Goal: Check status: Check status

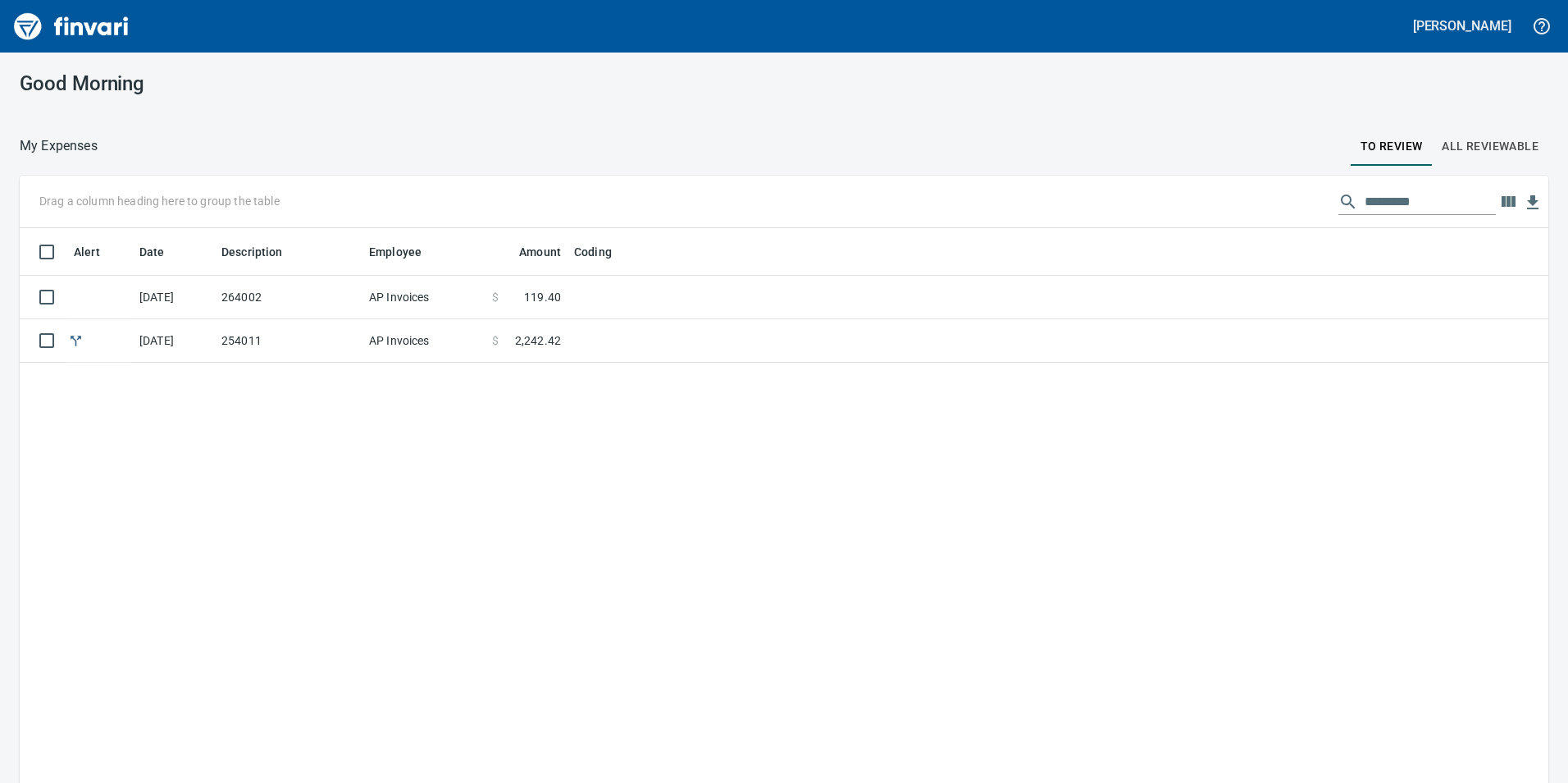
scroll to position [590, 1505]
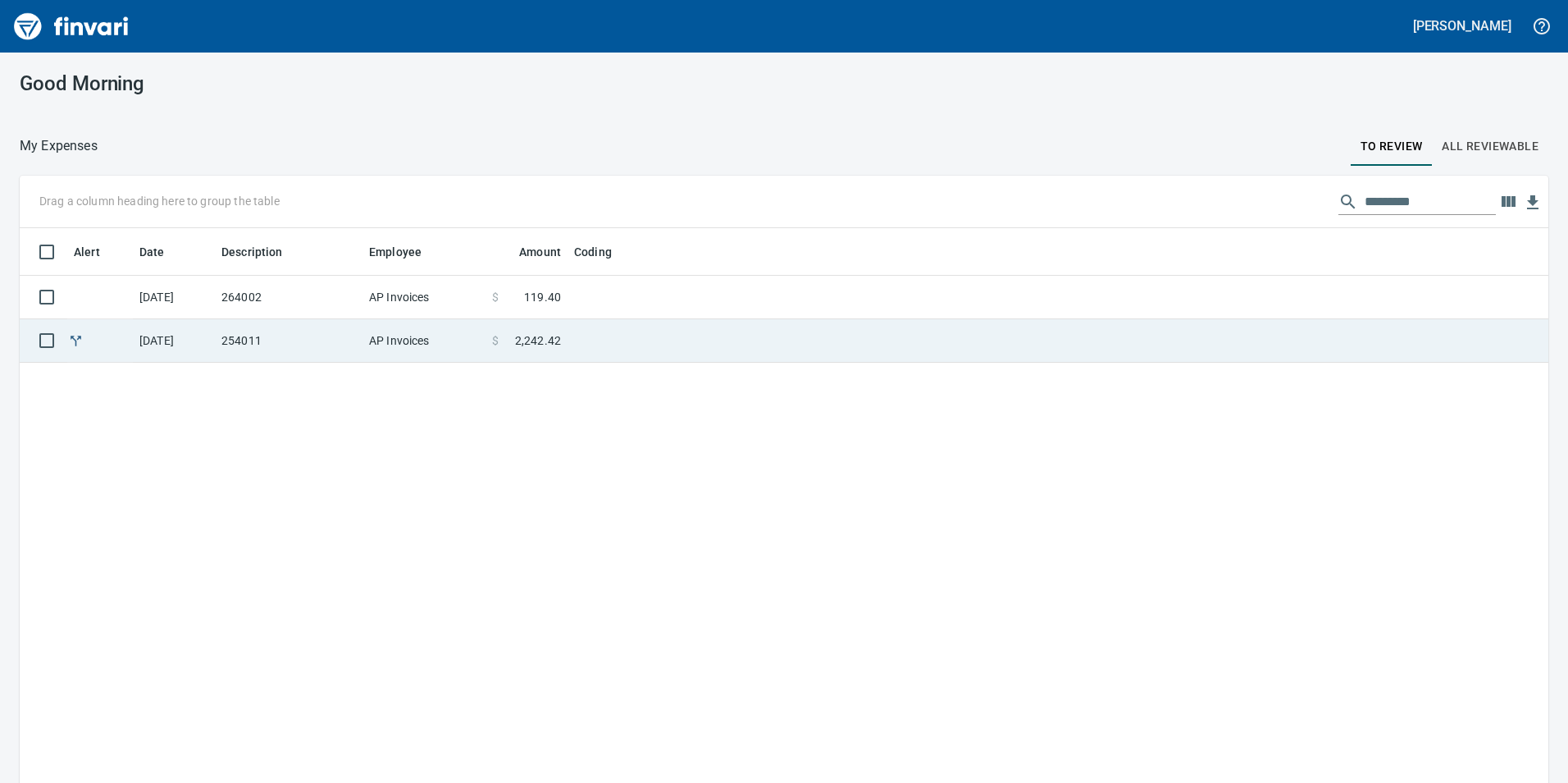
click at [578, 321] on td at bounding box center [773, 341] width 410 height 44
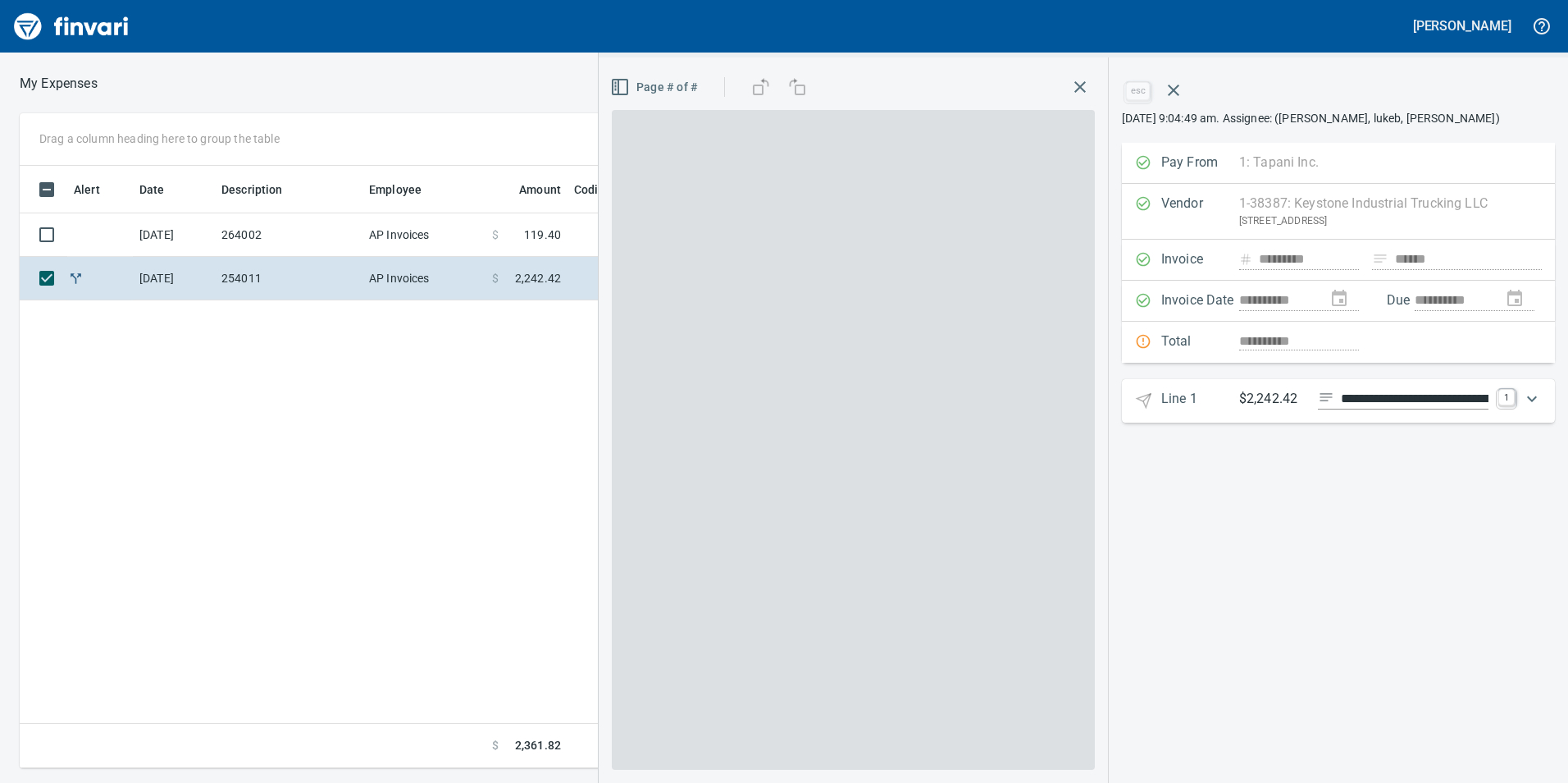
scroll to position [590, 1106]
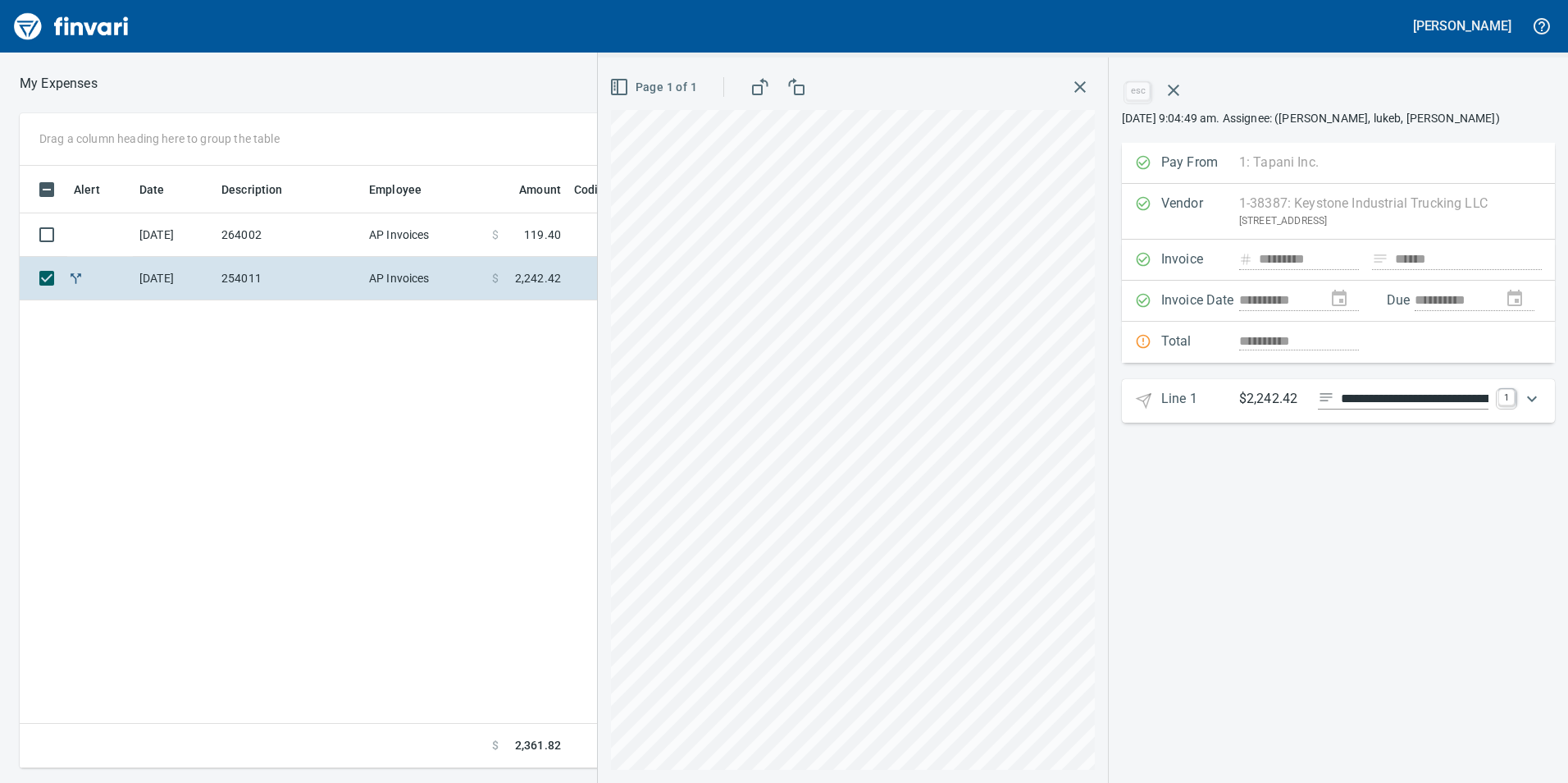
click at [634, 84] on span "Page 1 of 1" at bounding box center [654, 87] width 84 height 21
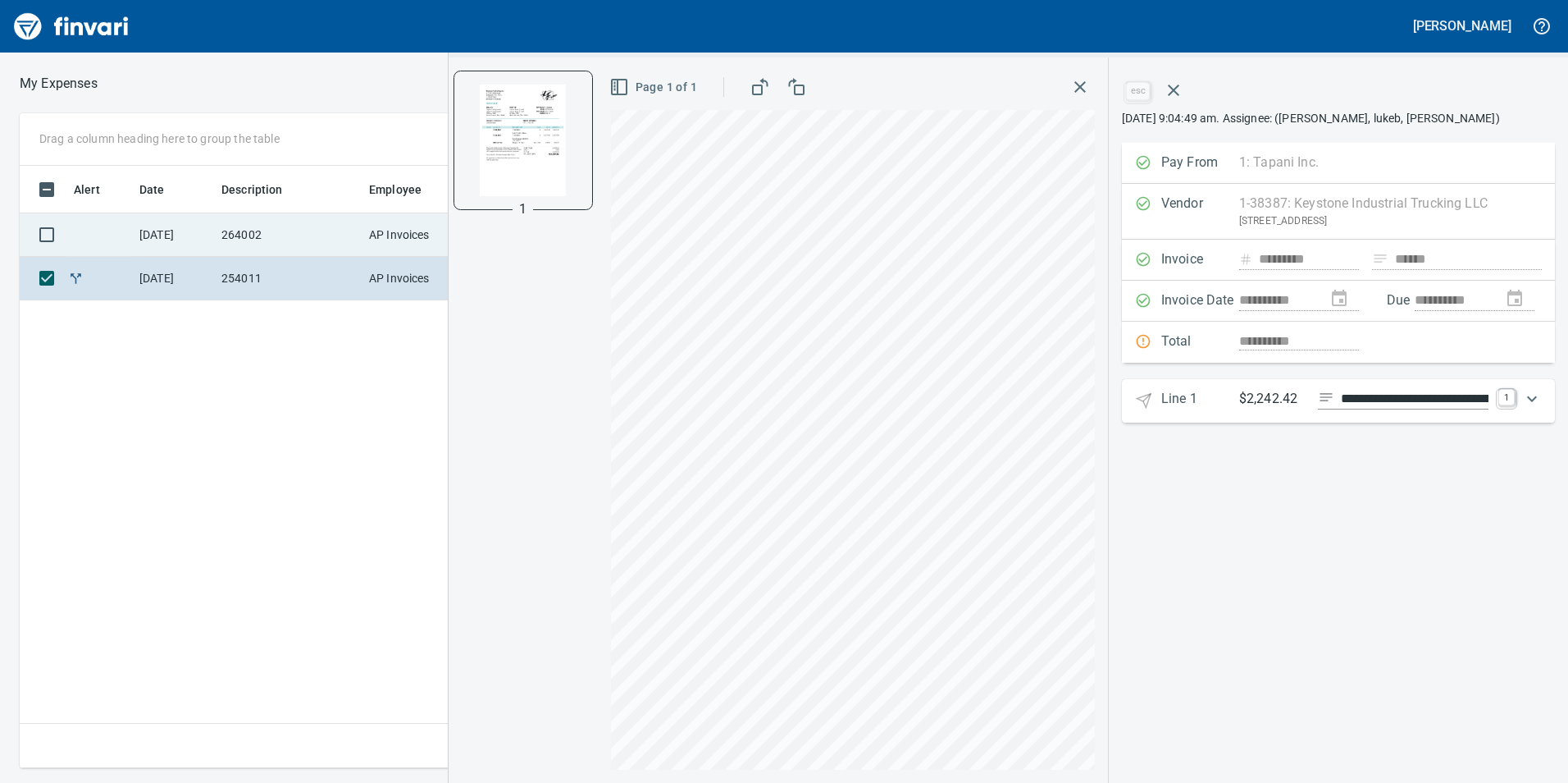
click at [330, 233] on td "264002" at bounding box center [288, 235] width 148 height 44
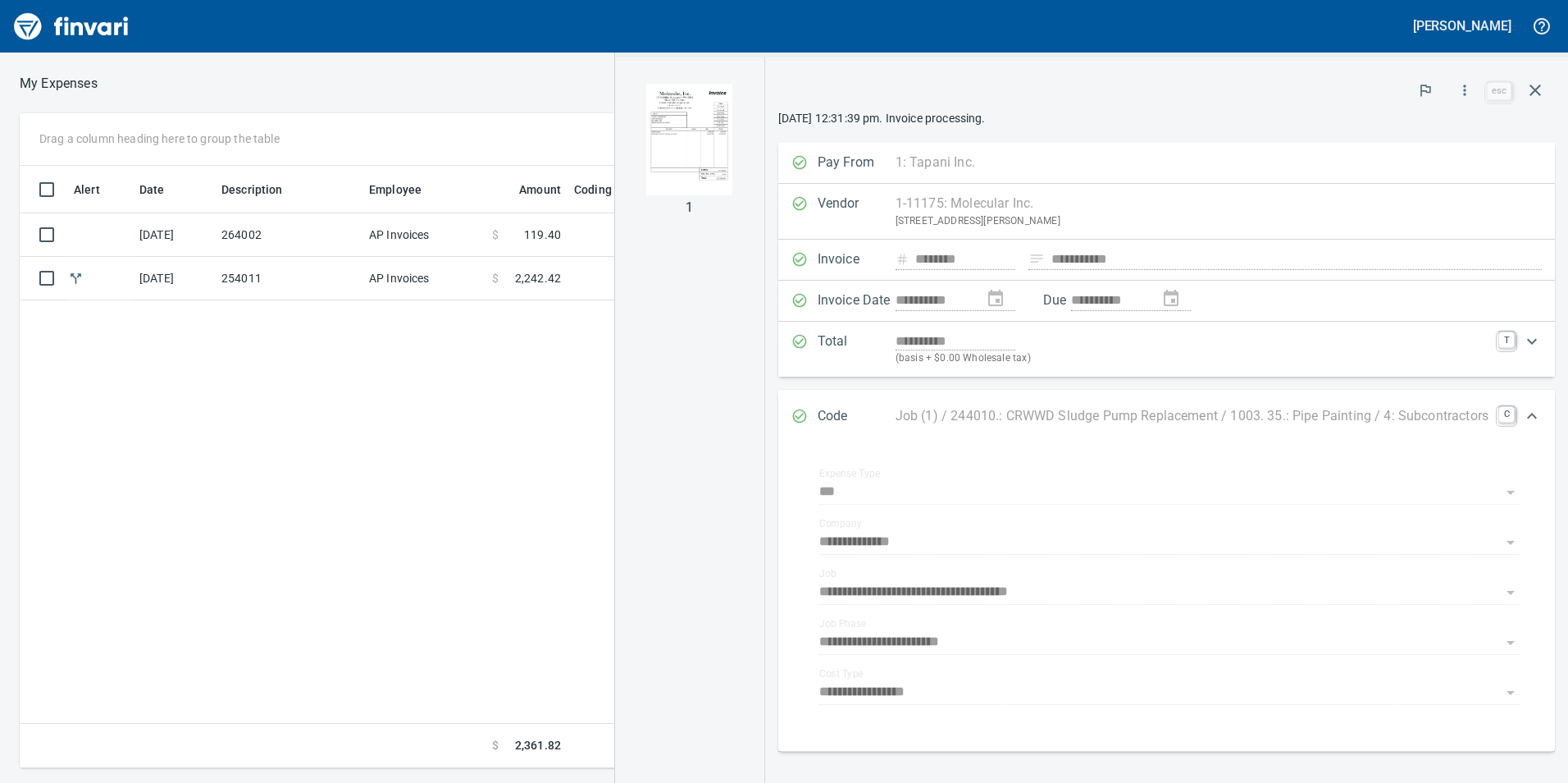
scroll to position [590, 1106]
